Goal: Task Accomplishment & Management: Manage account settings

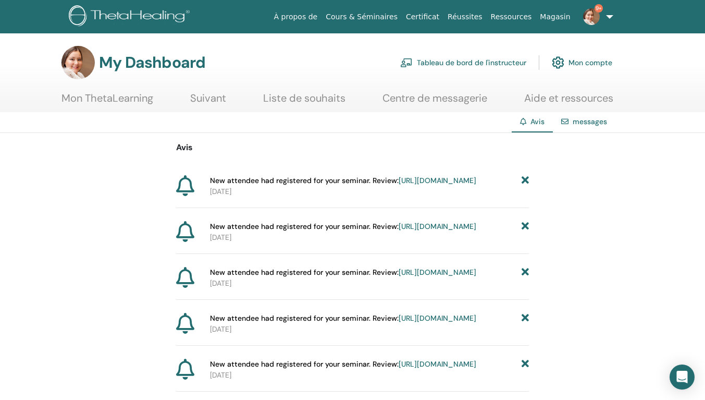
click at [399, 185] on link "[URL][DOMAIN_NAME]" at bounding box center [438, 180] width 78 height 9
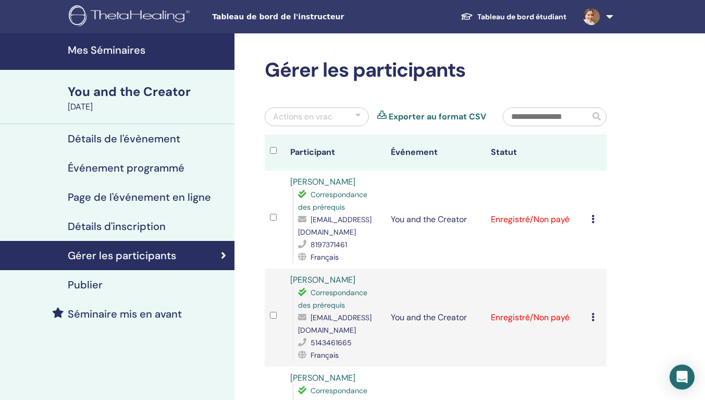
click at [592, 219] on icon at bounding box center [592, 219] width 3 height 8
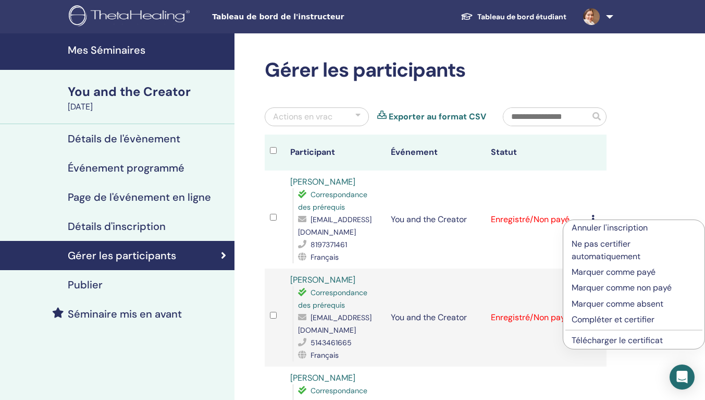
click at [594, 271] on p "Marquer comme payé" at bounding box center [634, 272] width 125 height 13
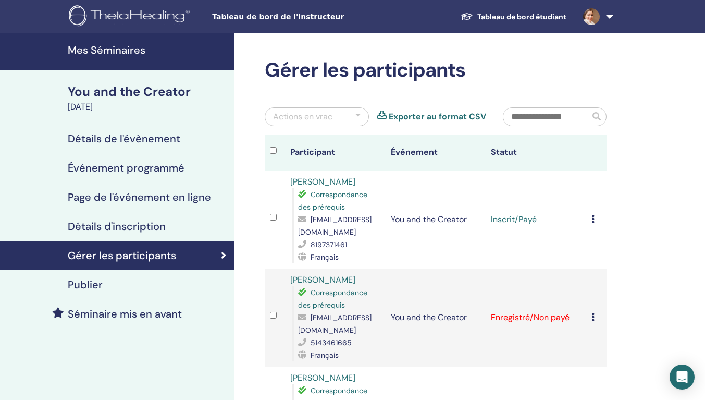
scroll to position [104, 0]
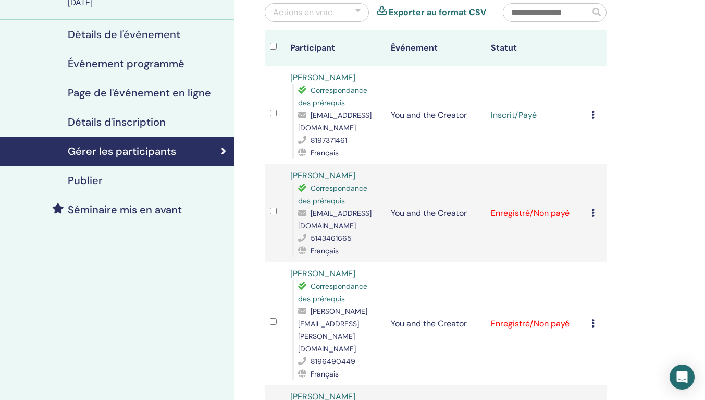
click at [596, 213] on div "Annuler l'inscription Ne pas certifier automatiquement Marquer comme payé Marqu…" at bounding box center [596, 213] width 10 height 13
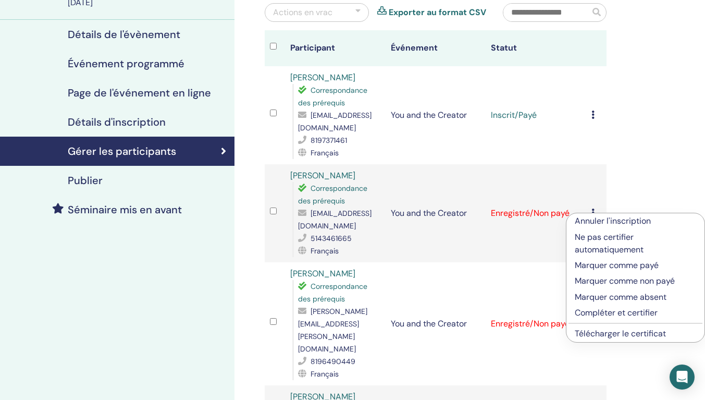
click at [597, 263] on p "Marquer comme payé" at bounding box center [635, 265] width 121 height 13
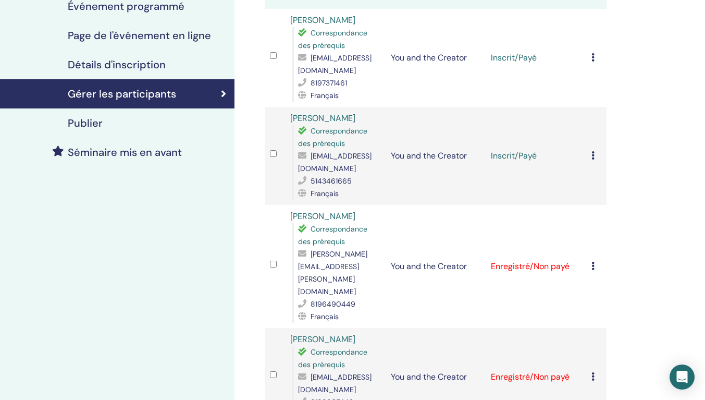
scroll to position [208, 0]
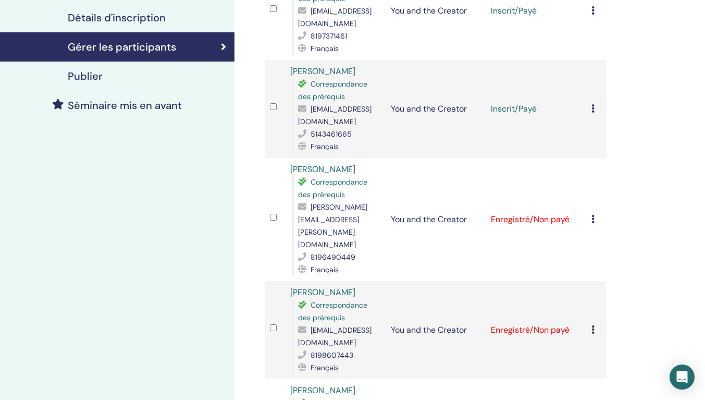
click at [592, 215] on icon at bounding box center [592, 219] width 3 height 8
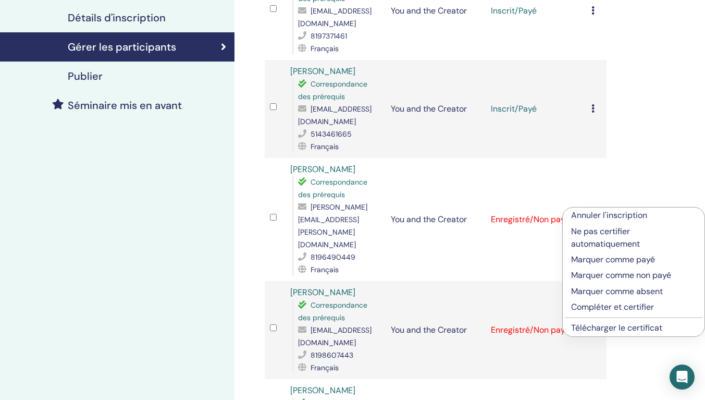
click at [591, 259] on p "Marquer comme payé" at bounding box center [633, 259] width 125 height 13
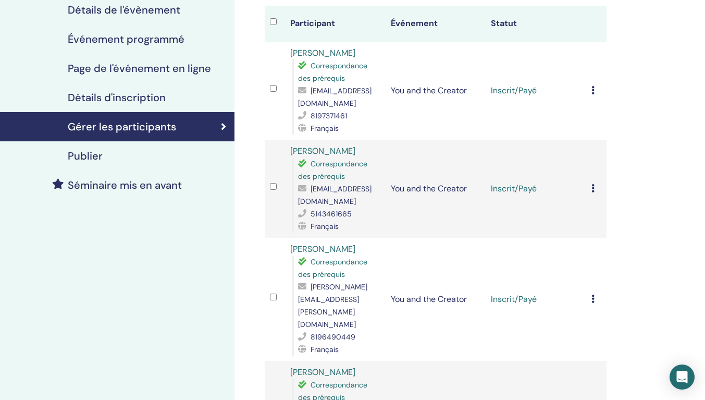
scroll to position [261, 0]
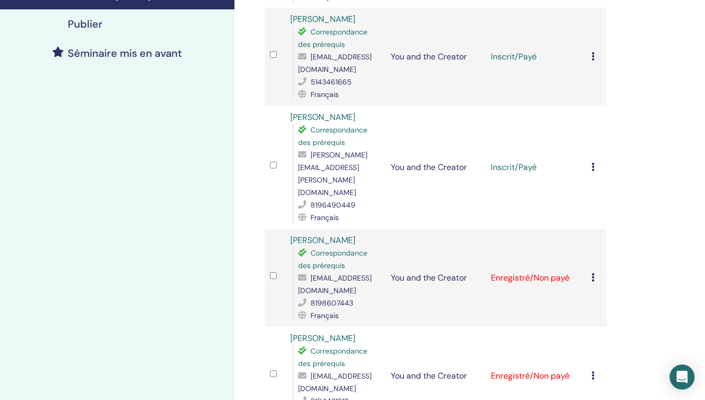
click at [593, 273] on icon at bounding box center [592, 277] width 3 height 8
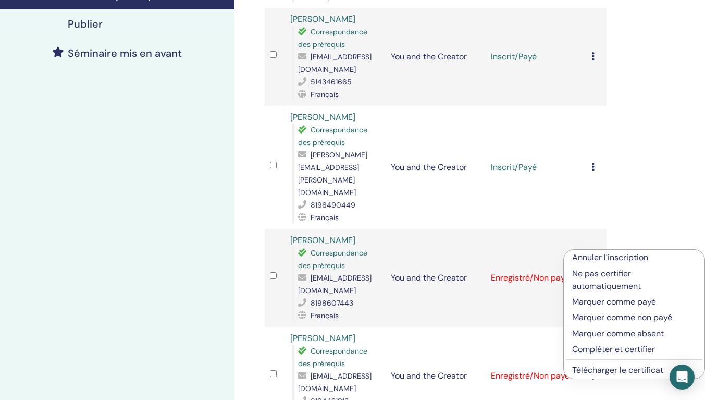
click at [597, 300] on p "Marquer comme payé" at bounding box center [634, 301] width 124 height 13
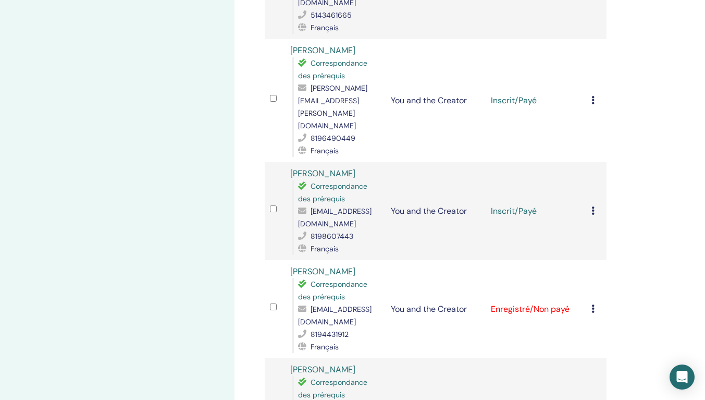
scroll to position [365, 0]
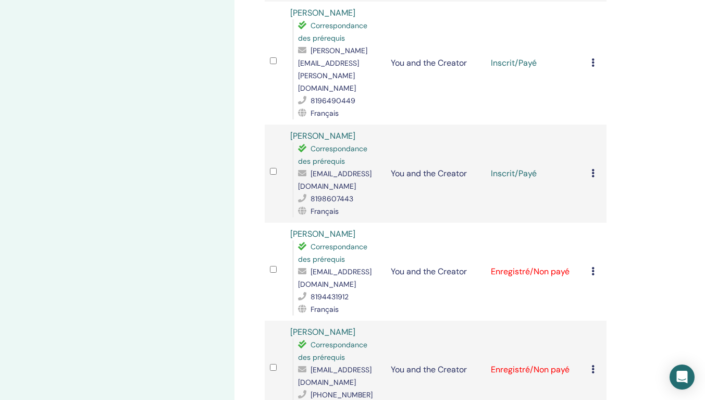
click at [592, 267] on icon at bounding box center [592, 271] width 3 height 8
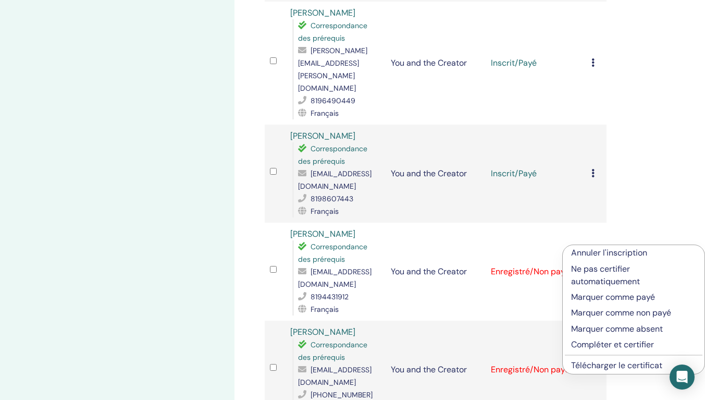
click at [589, 297] on p "Marquer comme payé" at bounding box center [633, 297] width 125 height 13
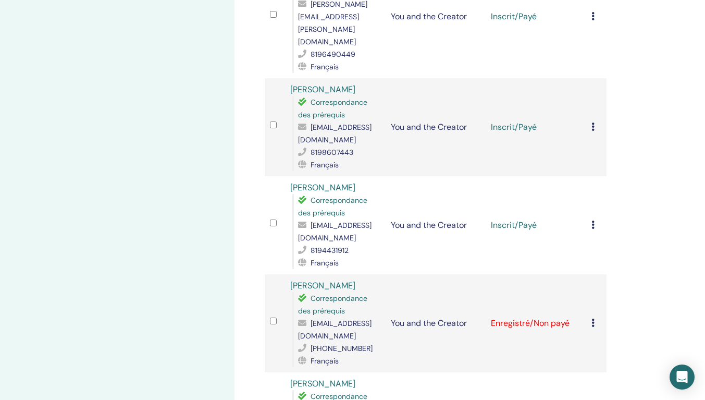
scroll to position [417, 0]
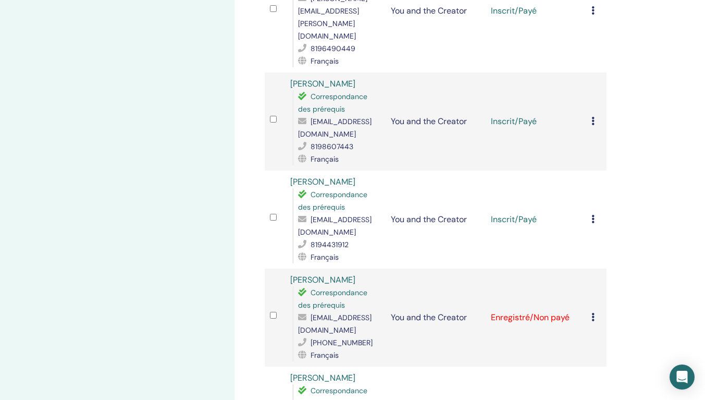
click at [592, 313] on icon at bounding box center [592, 317] width 3 height 8
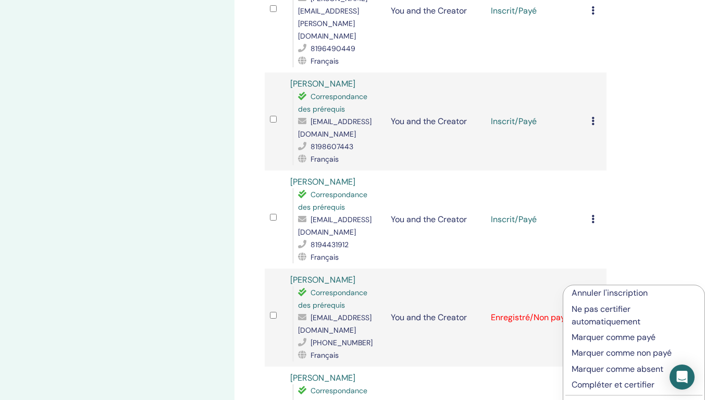
click at [592, 339] on p "Marquer comme payé" at bounding box center [634, 337] width 125 height 13
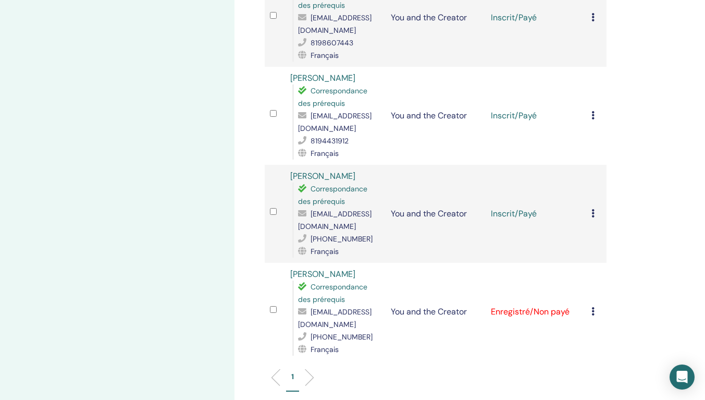
scroll to position [573, 0]
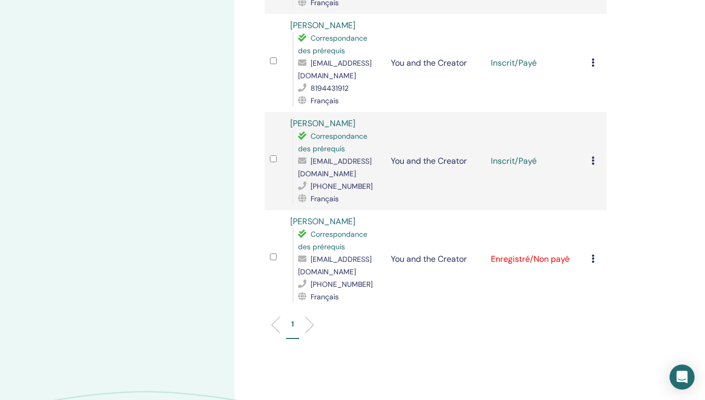
click at [593, 254] on icon at bounding box center [592, 258] width 3 height 8
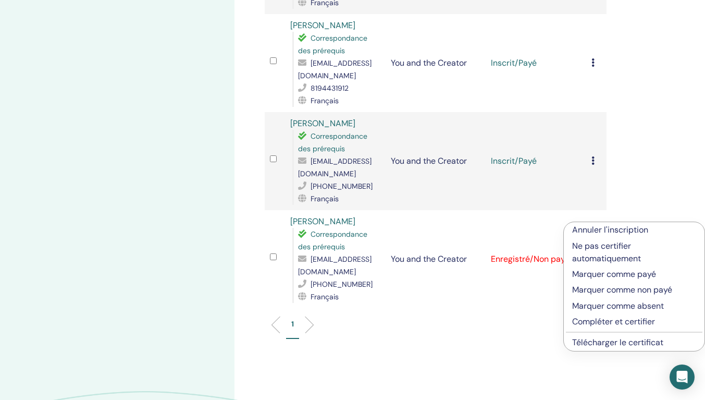
click at [585, 273] on p "Marquer comme payé" at bounding box center [634, 274] width 124 height 13
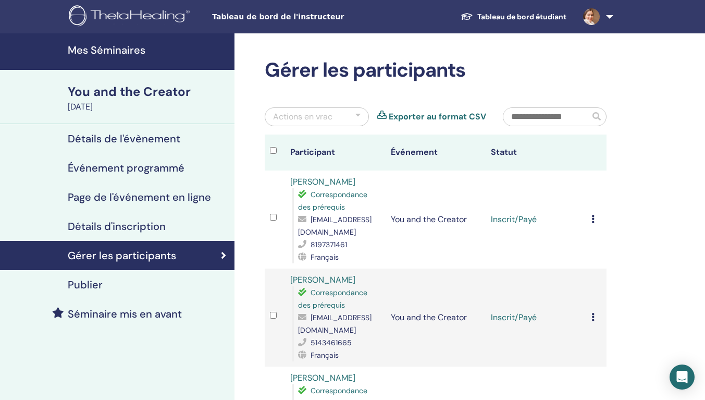
click at [108, 135] on h4 "Détails de l'évènement" at bounding box center [124, 138] width 113 height 13
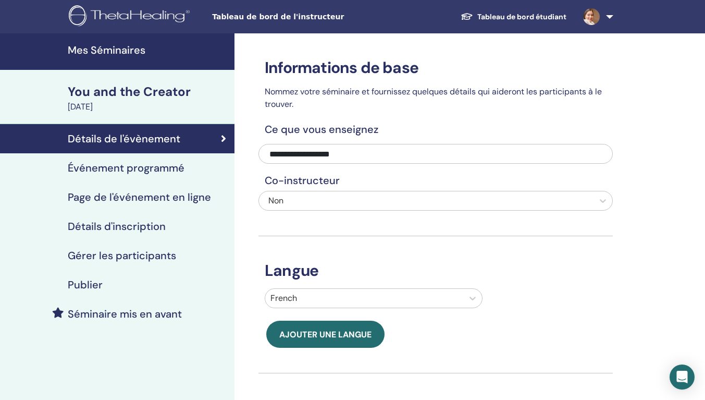
click at [92, 46] on h4 "Mes Séminaires" at bounding box center [148, 50] width 161 height 13
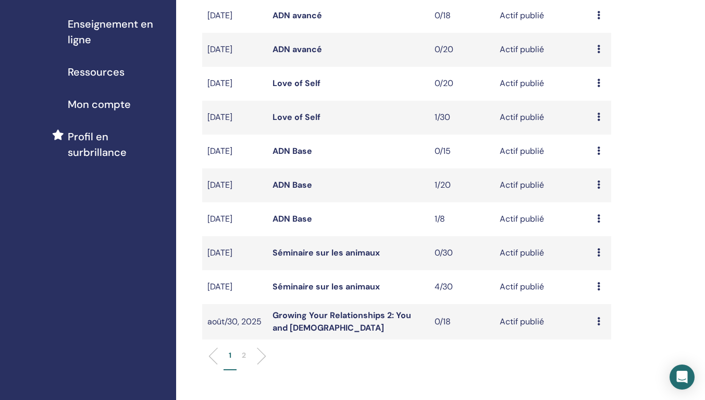
scroll to position [261, 0]
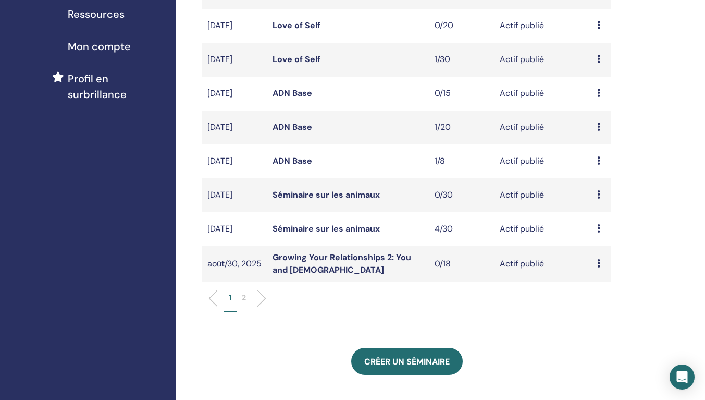
click at [246, 298] on p "2" at bounding box center [244, 297] width 4 height 11
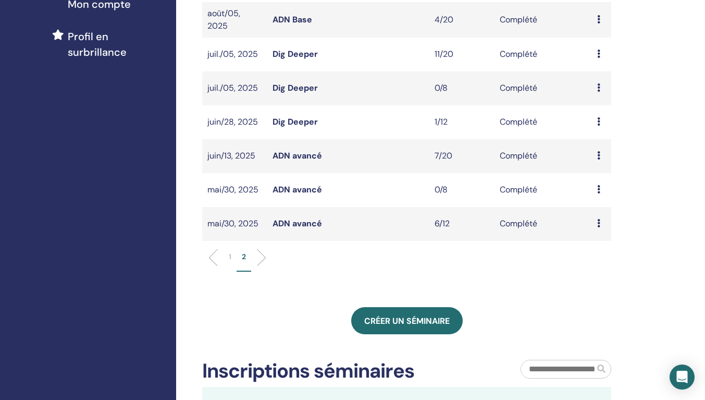
scroll to position [313, 0]
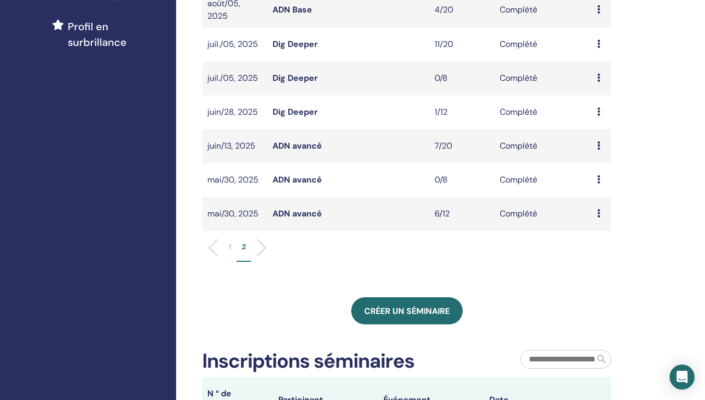
click at [229, 244] on p "1" at bounding box center [230, 246] width 3 height 11
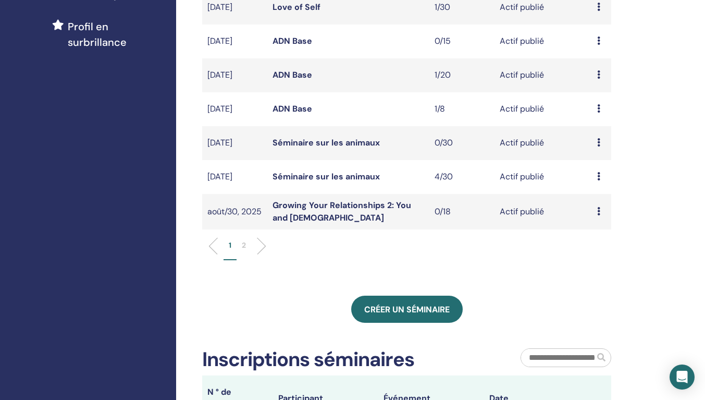
click at [261, 246] on li at bounding box center [258, 246] width 18 height 18
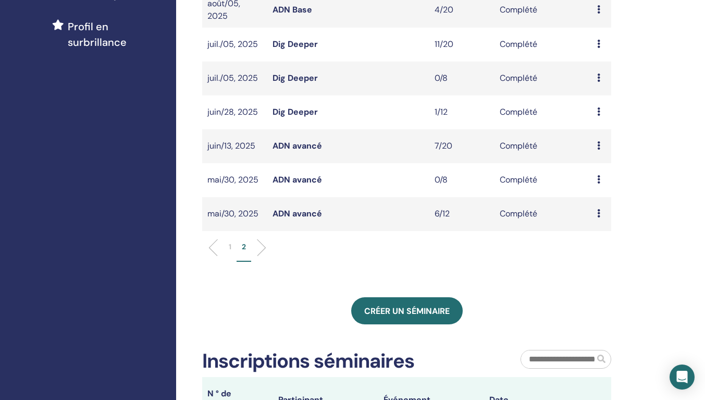
click at [217, 245] on li at bounding box center [217, 248] width 18 height 18
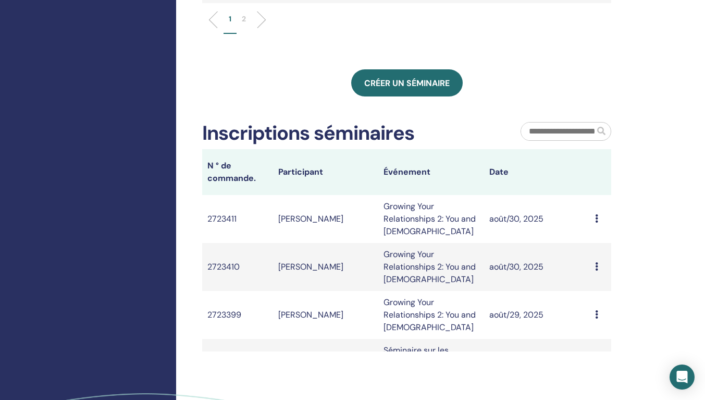
scroll to position [469, 0]
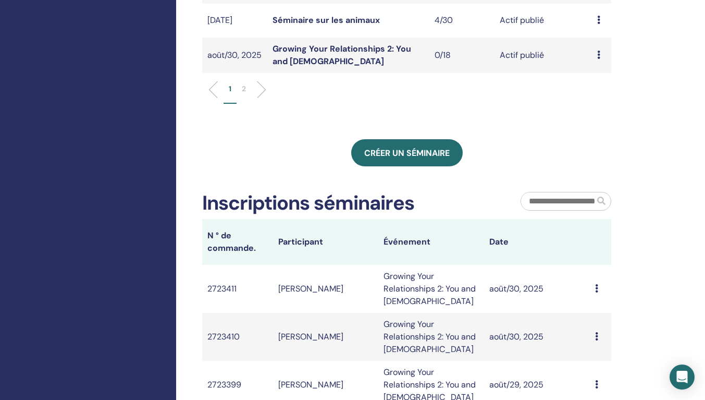
click at [244, 89] on p "2" at bounding box center [244, 88] width 4 height 11
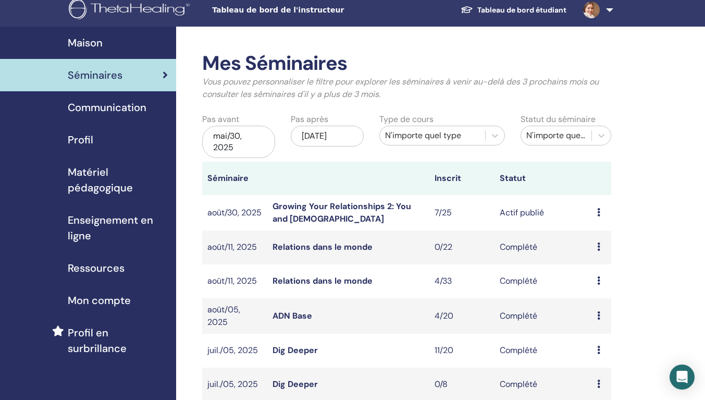
scroll to position [0, 0]
